Goal: Find specific page/section: Find specific page/section

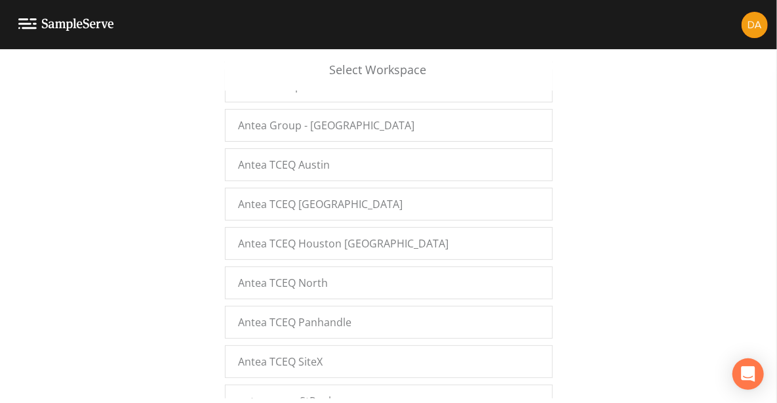
scroll to position [178, 0]
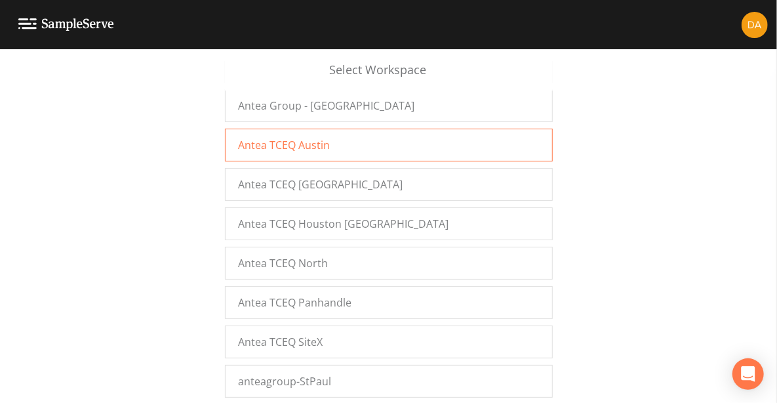
click at [330, 142] on div "Antea TCEQ Austin" at bounding box center [389, 145] width 328 height 33
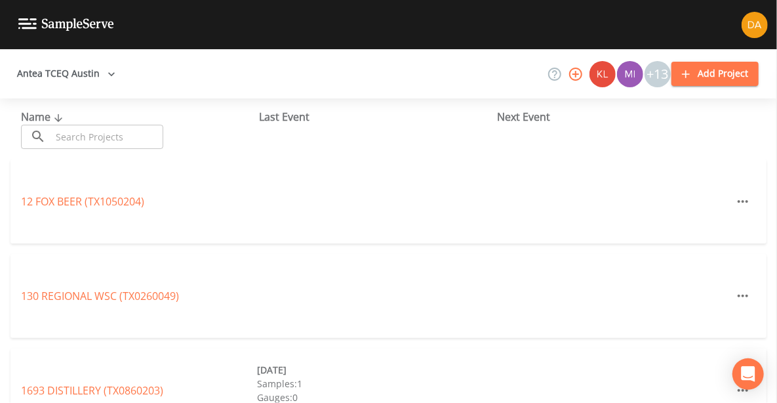
click at [94, 134] on input "text" at bounding box center [107, 137] width 112 height 24
click at [72, 199] on link "12 FOX BEER (TX1050204)" at bounding box center [82, 201] width 123 height 14
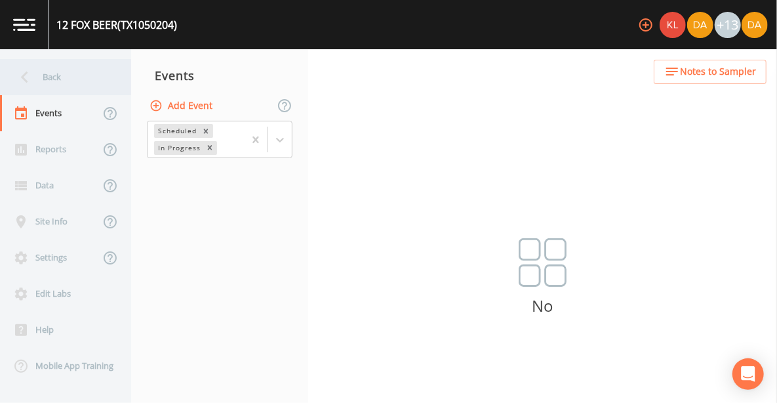
click at [58, 79] on div "Back" at bounding box center [59, 77] width 118 height 36
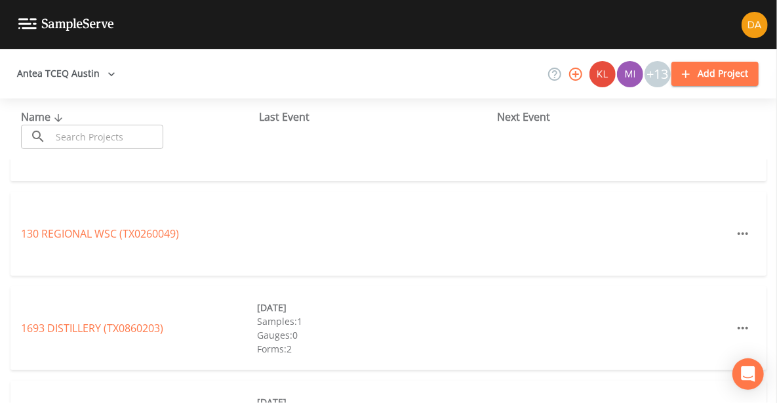
scroll to position [66, 0]
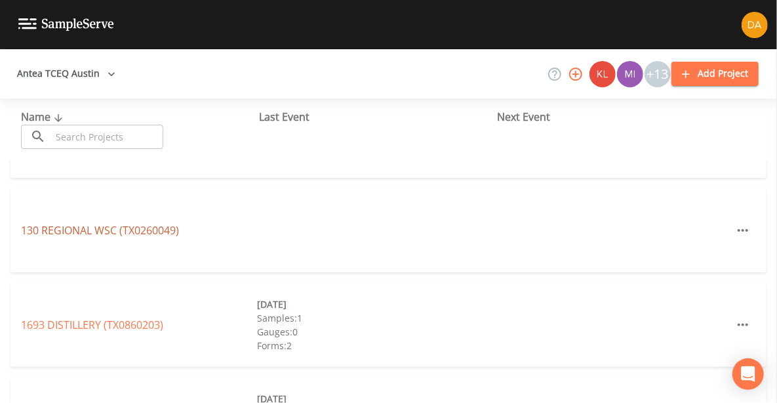
click at [76, 231] on link "130 REGIONAL WSC (TX0260049)" at bounding box center [100, 230] width 158 height 14
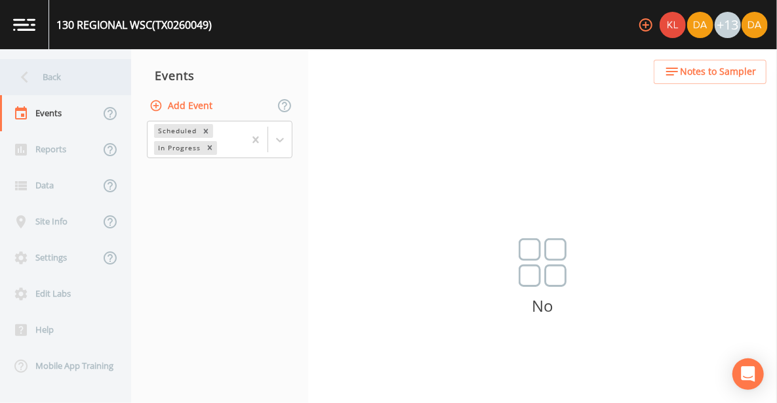
click at [62, 76] on div "Back" at bounding box center [59, 77] width 118 height 36
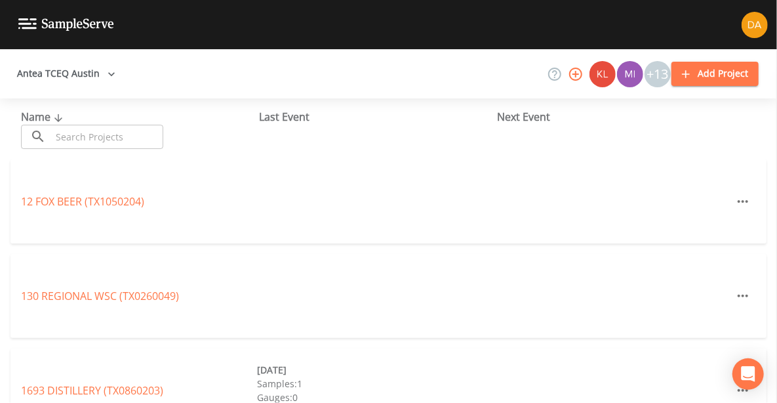
scroll to position [197, 0]
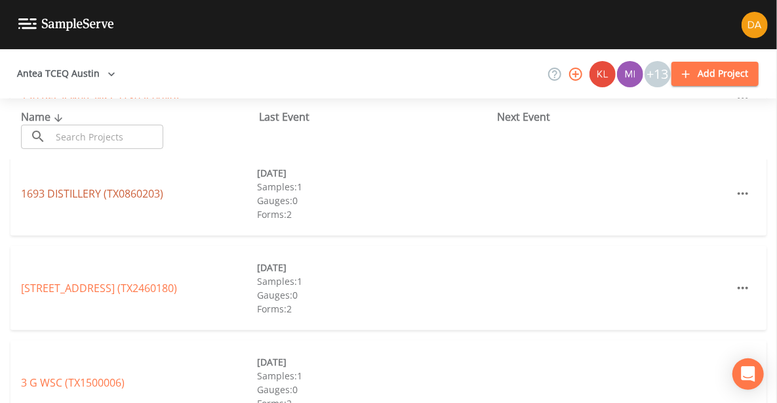
click at [133, 192] on link "1693 DISTILLERY (TX0860203)" at bounding box center [92, 193] width 142 height 14
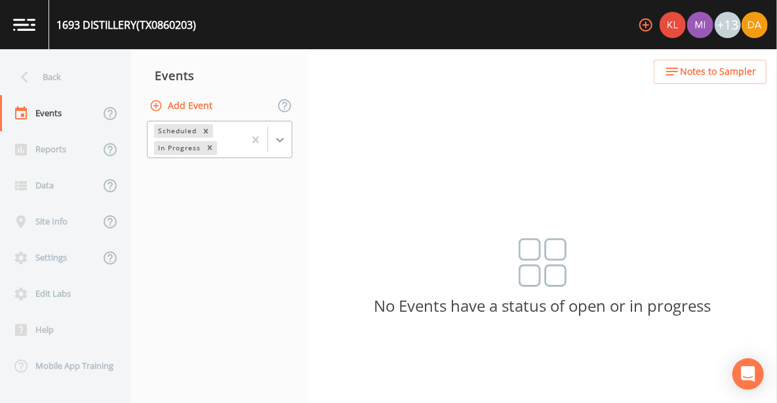
click at [280, 132] on div at bounding box center [280, 140] width 24 height 24
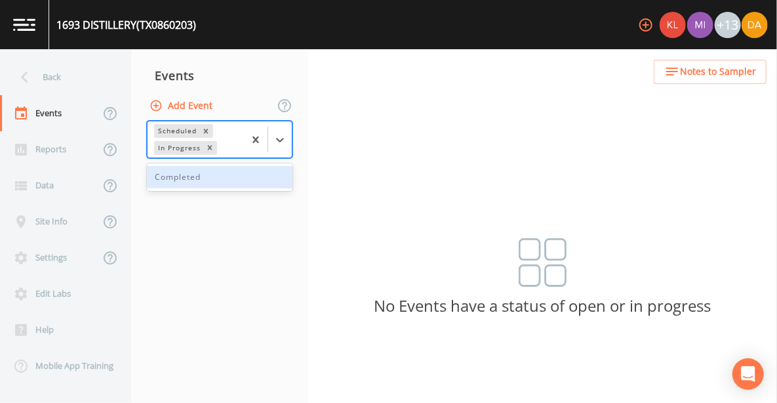
click at [228, 175] on div "Completed" at bounding box center [220, 177] width 146 height 22
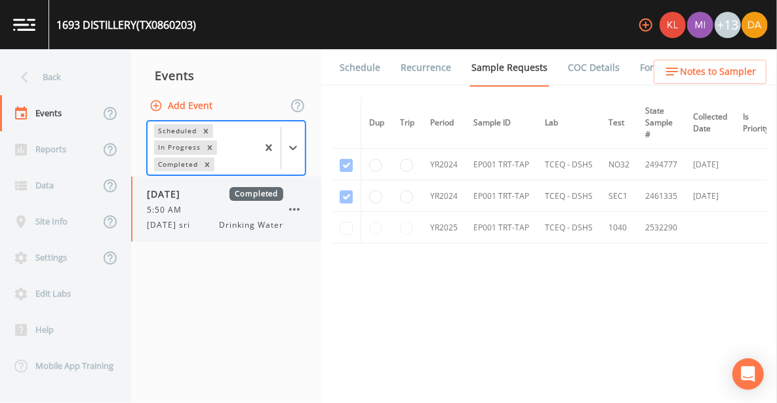
click at [199, 212] on div "5:50 AM" at bounding box center [215, 210] width 136 height 12
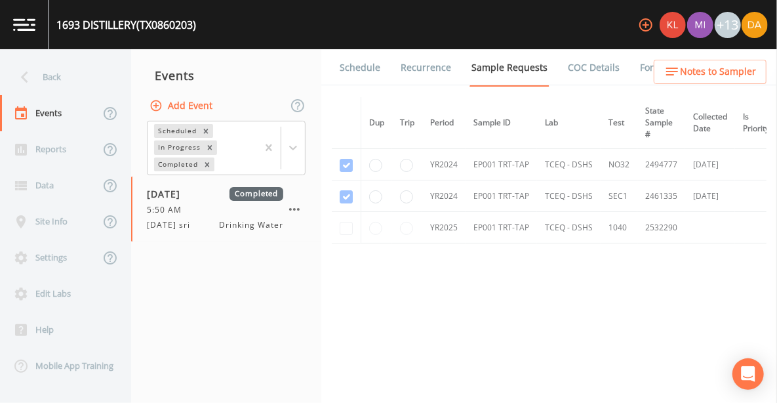
click at [584, 67] on link "COC Details" at bounding box center [594, 67] width 56 height 37
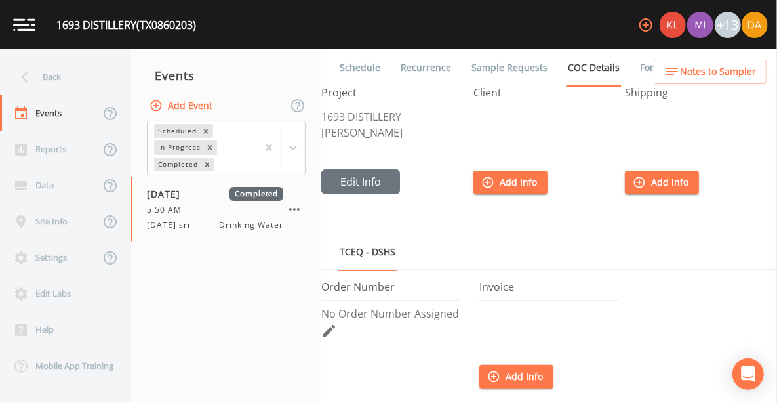
click at [646, 71] on link "Forms" at bounding box center [653, 67] width 31 height 37
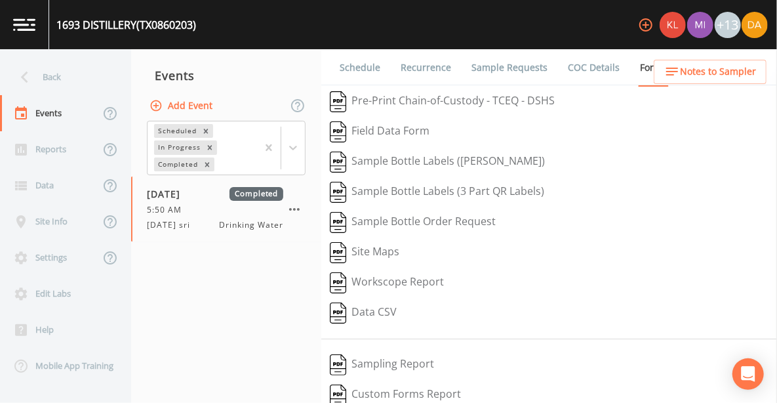
scroll to position [214, 0]
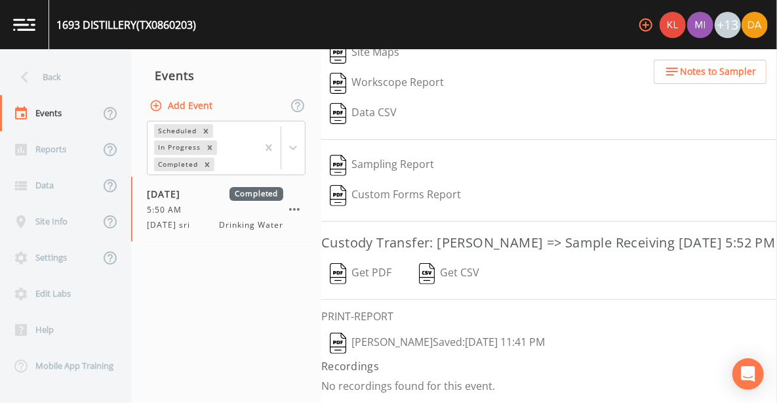
click at [338, 342] on img "button" at bounding box center [338, 342] width 16 height 21
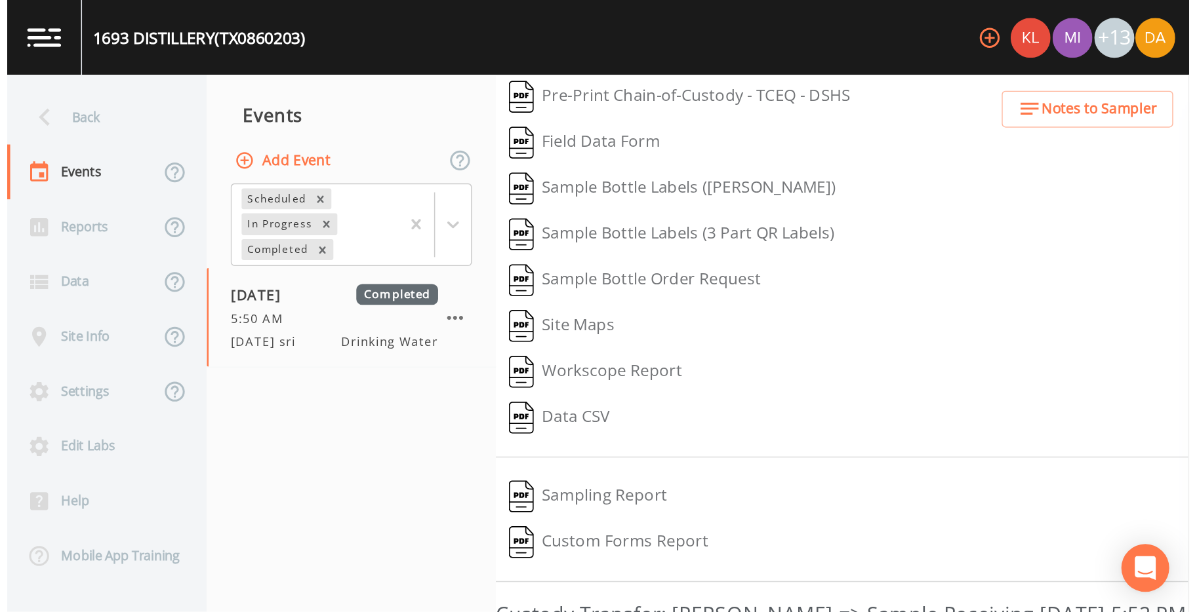
scroll to position [0, 0]
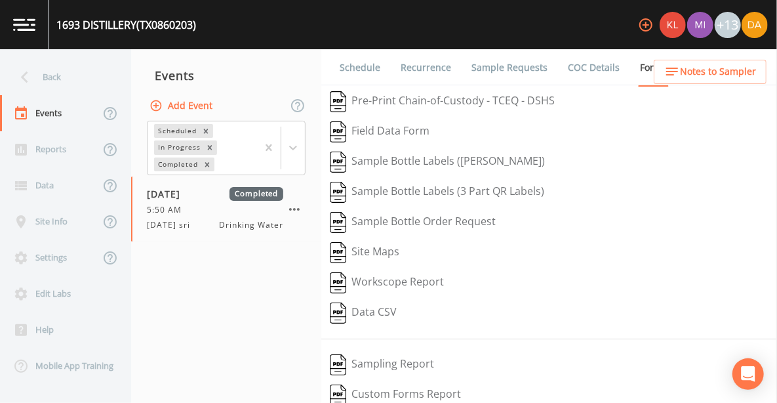
drag, startPoint x: 378, startPoint y: 132, endPoint x: 440, endPoint y: 134, distance: 61.7
click at [378, 132] on button "Field Data Form" at bounding box center [379, 132] width 117 height 30
